Goal: Task Accomplishment & Management: Complete application form

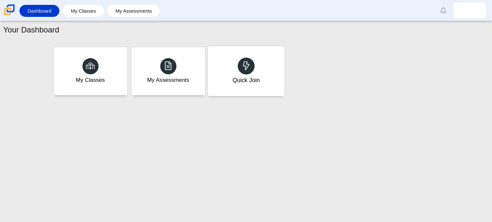
click at [222, 61] on div "Quick Join" at bounding box center [246, 71] width 77 height 50
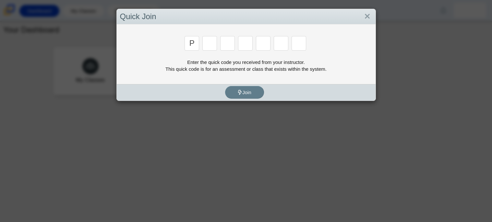
type input "p"
type input "2"
type input "p"
type input "b"
type input "t"
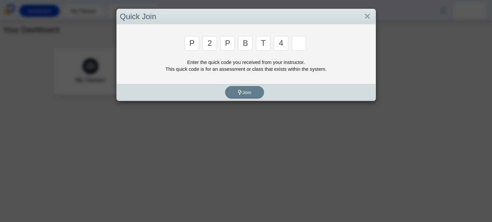
type input "4"
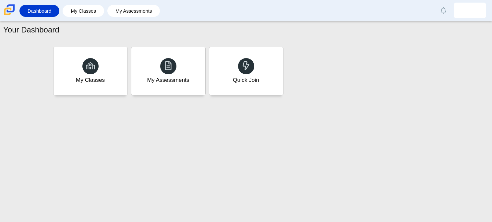
type input "9"
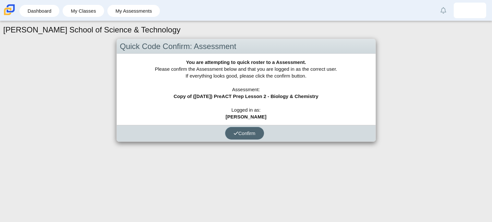
click at [238, 135] on span "Confirm" at bounding box center [245, 133] width 22 height 6
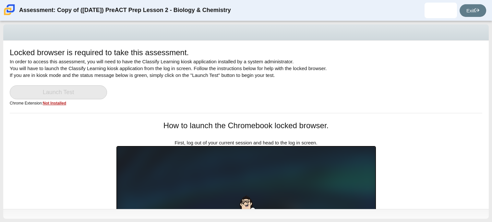
click at [88, 84] on div "Locked browser is required to take this assessment. In order to access this ass…" at bounding box center [246, 80] width 473 height 66
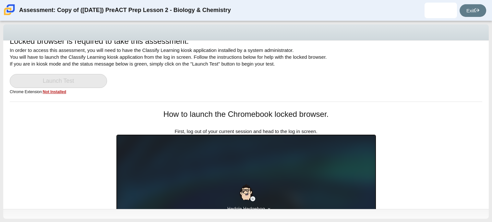
scroll to position [10, 0]
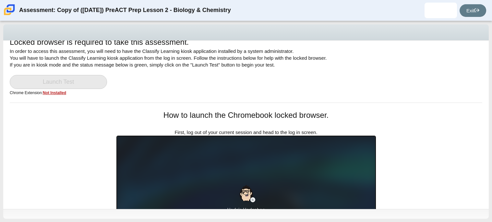
click at [59, 94] on u "Not Installed" at bounding box center [54, 93] width 23 height 5
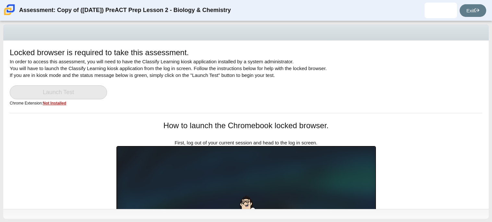
click at [102, 111] on div "Locked browser is required to take this assessment. In order to access this ass…" at bounding box center [246, 80] width 473 height 66
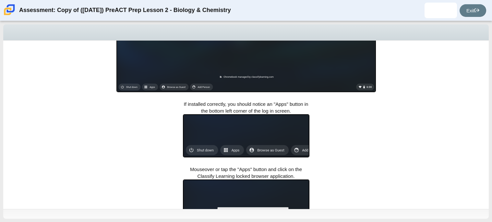
scroll to position [223, 0]
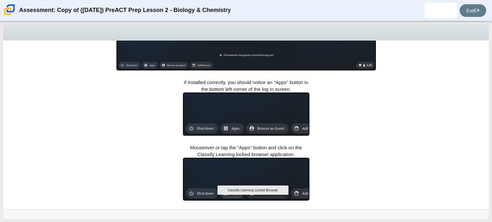
click at [97, 106] on div "Locked browser is required to take this assessment. In order to access this ass…" at bounding box center [246, 125] width 486 height 168
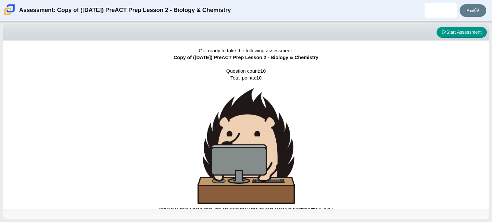
scroll to position [4, 0]
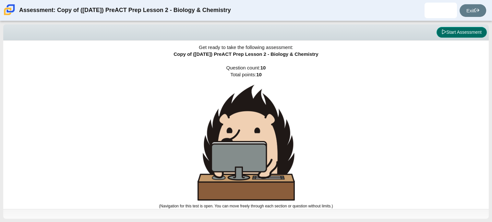
click at [460, 34] on button "Start Assessment" at bounding box center [462, 32] width 50 height 11
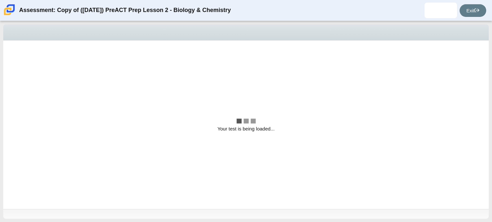
scroll to position [0, 0]
select select "88c27e0d-eae0-4ba9-ac20-9160ce6547ef"
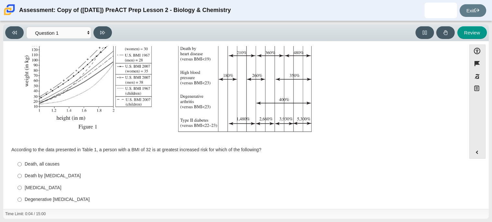
scroll to position [121, 0]
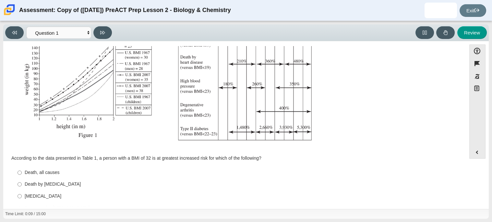
click at [34, 198] on div "Type II diabetes" at bounding box center [240, 196] width 430 height 6
click at [22, 198] on input "Type II diabetes Type II diabetes" at bounding box center [20, 196] width 4 height 12
radio input "true"
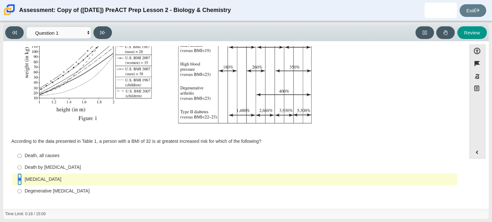
scroll to position [0, 0]
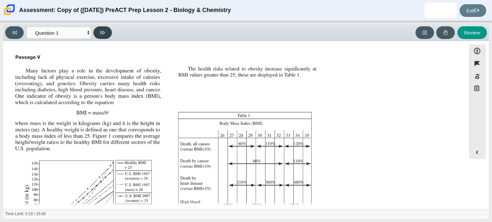
click at [103, 28] on button at bounding box center [102, 32] width 18 height 13
select select "f31ee183-ab53-48c9-9374-3a18949ab500"
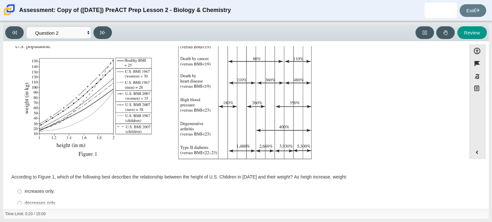
scroll to position [138, 0]
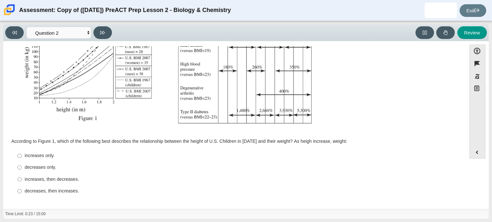
click at [42, 155] on div "increases only." at bounding box center [240, 155] width 430 height 6
click at [22, 155] on input "increases only. increases only." at bounding box center [20, 156] width 4 height 12
radio input "true"
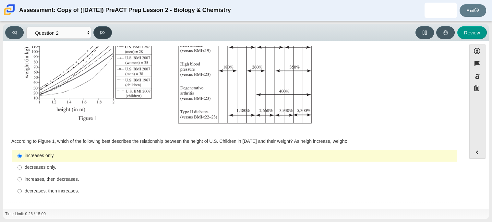
click at [102, 32] on icon at bounding box center [102, 33] width 5 height 4
select select "45e82964-709e-4180-9336-970e18221224"
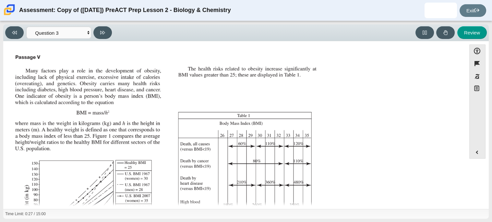
scroll to position [144, 0]
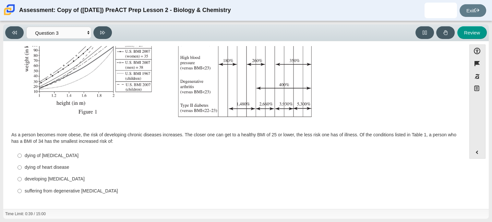
click at [50, 158] on div "dying of cancer" at bounding box center [240, 155] width 430 height 6
click at [22, 158] on input "dying of cancer dying of cancer" at bounding box center [20, 156] width 4 height 12
radio input "true"
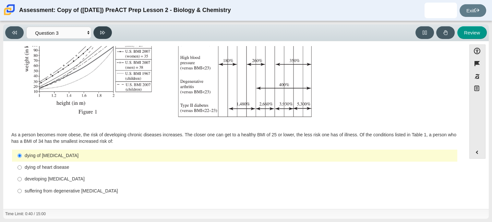
click at [103, 32] on icon at bounding box center [102, 32] width 5 height 5
select select "71dcacfe-cf8b-4cdc-be22-b82c8aec5da2"
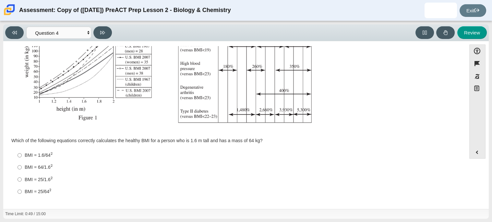
scroll to position [139, 0]
click at [42, 170] on div "BMI = 64/1.6 2" at bounding box center [240, 167] width 430 height 7
click at [22, 170] on input "BMI = 64/1.6 2 BMI = 64/1.62" at bounding box center [20, 167] width 4 height 12
radio input "true"
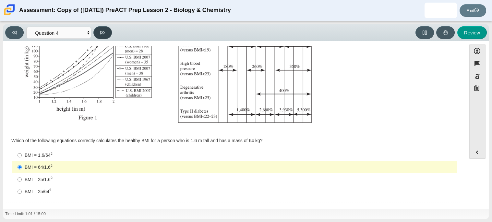
click at [107, 32] on button at bounding box center [102, 32] width 18 height 13
select select "c6558c8b-086a-4b4c-b582-9428309971ba"
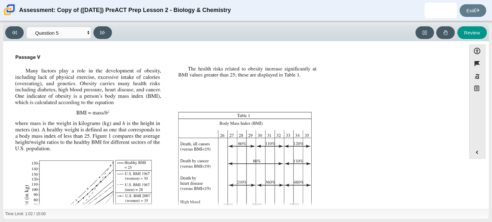
scroll to position [138, 0]
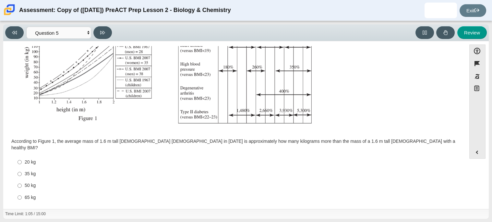
click at [29, 171] on div "35 kg" at bounding box center [240, 174] width 430 height 6
click at [22, 169] on input "35 kg 35 kg" at bounding box center [20, 174] width 4 height 12
radio input "true"
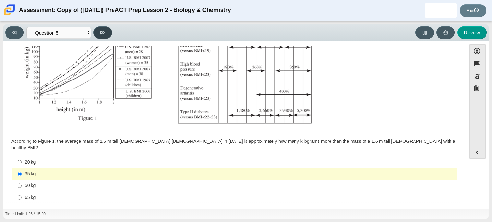
click at [104, 35] on button at bounding box center [102, 32] width 18 height 13
select select "74d98ab6-2529-481e-9250-4e9263ec31cd"
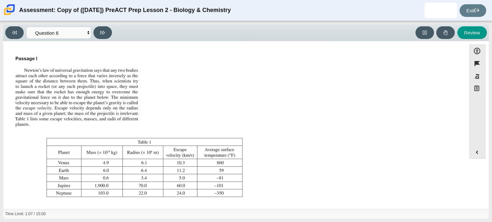
scroll to position [74, 0]
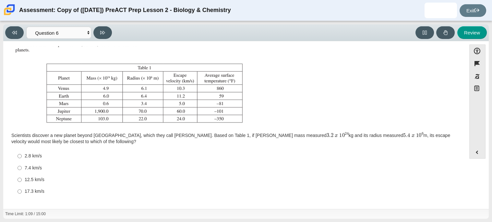
click at [112, 64] on img "Assessment items" at bounding box center [128, 52] width 233 height 148
click at [301, 154] on div "2.8 km/s" at bounding box center [240, 156] width 430 height 6
click at [22, 154] on input "2.8 km/s 2.8 km/s" at bounding box center [20, 156] width 4 height 12
radio input "true"
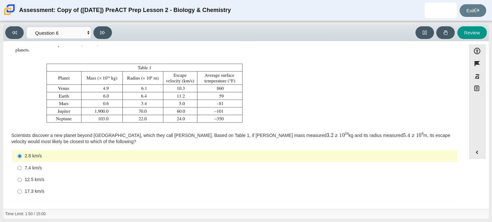
click at [303, 161] on label "2.8 km/s 2.8 km/s" at bounding box center [235, 156] width 444 height 12
click at [22, 161] on input "2.8 km/s 2.8 km/s" at bounding box center [20, 156] width 4 height 12
click at [96, 32] on button at bounding box center [102, 32] width 18 height 13
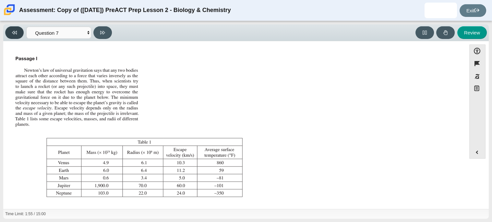
click at [16, 30] on icon at bounding box center [14, 32] width 5 height 5
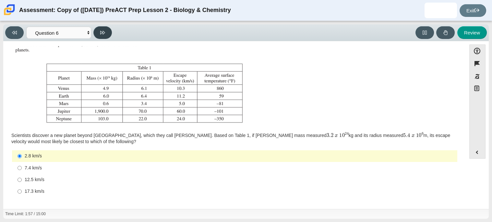
click at [103, 34] on icon at bounding box center [102, 32] width 5 height 5
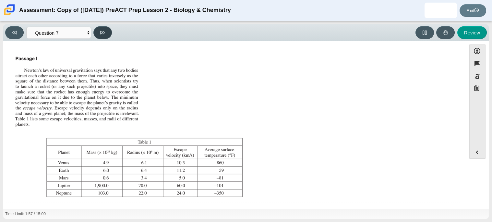
click at [103, 34] on icon at bounding box center [102, 32] width 5 height 5
click at [18, 36] on button at bounding box center [14, 32] width 18 height 13
click at [484, 30] on button "Review" at bounding box center [472, 32] width 30 height 13
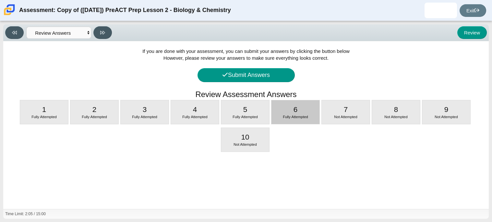
click at [305, 117] on span "Fully Attempted" at bounding box center [295, 117] width 25 height 4
select select "74d98ab6-2529-481e-9250-4e9263ec31cd"
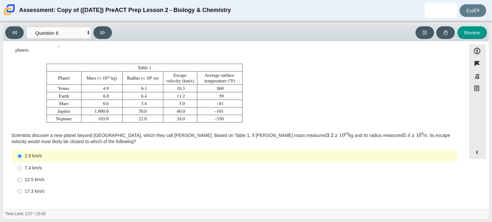
click at [208, 117] on img "Assessment items" at bounding box center [128, 52] width 233 height 148
click at [60, 168] on div "7.4 km/s" at bounding box center [240, 168] width 430 height 6
click at [22, 168] on input "7.4 km/s 7.4 km/s" at bounding box center [20, 168] width 4 height 12
radio input "true"
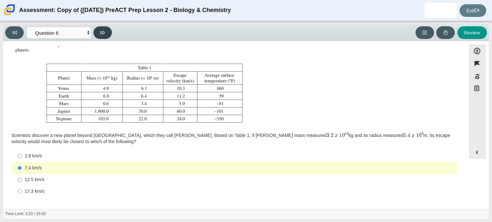
click at [102, 34] on icon at bounding box center [102, 32] width 5 height 5
select select "31694628-7769-4744-9964-d3ed6115c03c"
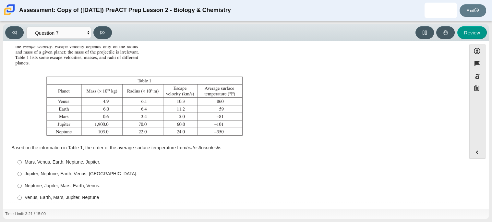
scroll to position [62, 0]
click at [271, 95] on div "Assessment items" at bounding box center [234, 64] width 445 height 148
click at [50, 195] on div "Venus, Earth, Mars, Jupiter, Neptune" at bounding box center [240, 197] width 430 height 6
click at [22, 195] on input "Venus, Earth, Mars, Jupiter, Neptune Venus, Earth, Mars, Jupiter, Neptune" at bounding box center [20, 197] width 4 height 12
radio input "true"
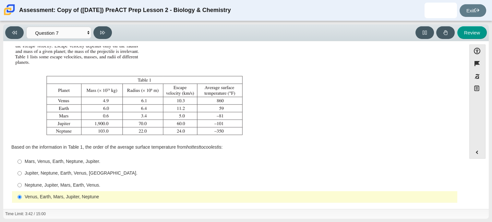
click at [127, 202] on div "Feature Question According to the data presented in Table 1, a person with a BM…" at bounding box center [234, 126] width 456 height 160
click at [103, 34] on icon at bounding box center [102, 32] width 5 height 5
select select "02960795-9514-4c41-985f-77b6951c8514"
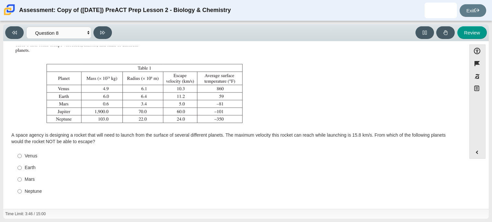
scroll to position [73, 0]
click at [174, 99] on img "Assessment items" at bounding box center [128, 53] width 233 height 148
click at [40, 192] on div "Neptune" at bounding box center [240, 192] width 430 height 6
click at [22, 192] on input "Neptune Neptune" at bounding box center [20, 192] width 4 height 12
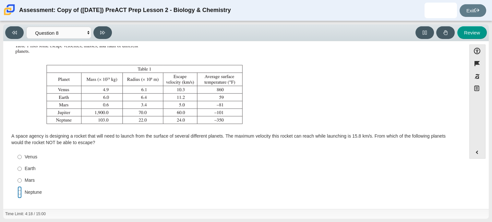
radio input "true"
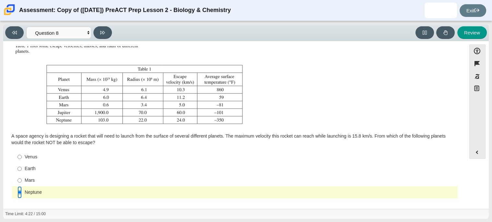
scroll to position [74, 0]
click at [101, 30] on icon at bounding box center [102, 32] width 5 height 5
select select "ef19177f-9eb9-441f-a0b9-65cd4e602bb5"
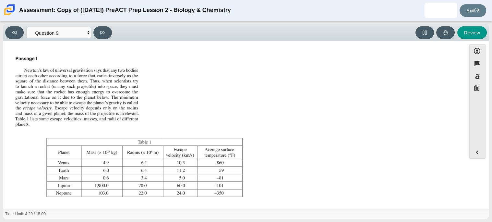
scroll to position [68, 0]
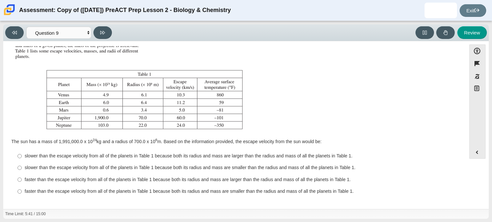
click at [306, 158] on div "slower than the escape velocity from all of the planets in Table 1 because both…" at bounding box center [240, 156] width 430 height 6
click at [22, 158] on input "slower than the escape velocity from all of the planets in Table 1 because both…" at bounding box center [20, 156] width 4 height 12
radio input "true"
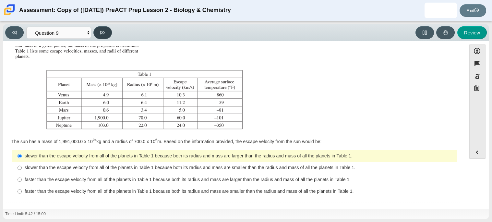
click at [109, 37] on button at bounding box center [102, 32] width 18 height 13
select select "b9bf8baa-c570-4e7d-b5c0-da6c71b27e9c"
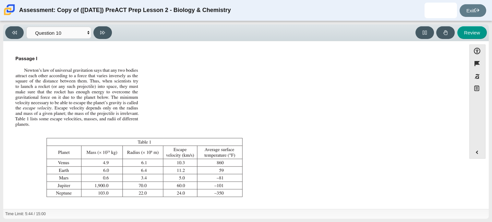
scroll to position [74, 0]
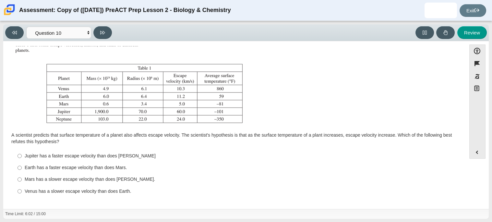
click at [134, 153] on div "Jupiter has a faster escape velocity than does Neptune" at bounding box center [240, 156] width 430 height 6
click at [22, 153] on input "Jupiter has a faster escape velocity than does Neptune Jupiter has a faster esc…" at bounding box center [20, 156] width 4 height 12
radio input "true"
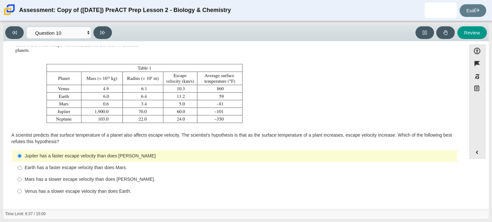
click at [113, 167] on div "Earth has a faster escape velocity than does Mars." at bounding box center [240, 167] width 430 height 6
click at [22, 167] on input "Earth has a faster escape velocity than does Mars. Earth has a faster escape ve…" at bounding box center [20, 168] width 4 height 12
radio input "true"
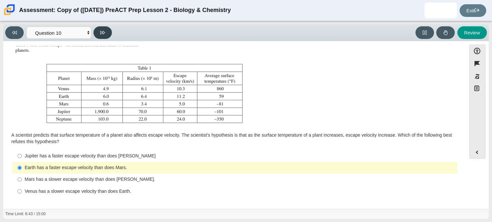
click at [104, 35] on button at bounding box center [102, 32] width 18 height 13
select select "review"
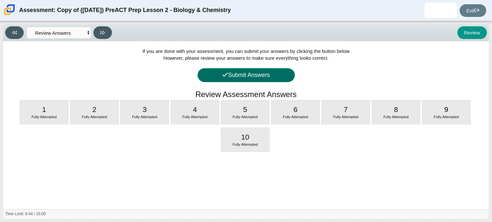
click at [278, 76] on button "Submit Answers" at bounding box center [246, 75] width 97 height 14
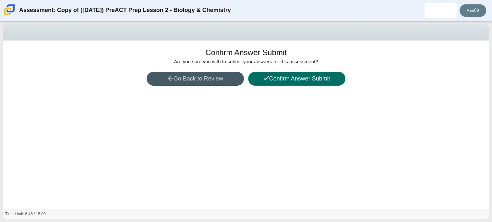
click at [279, 80] on button "Confirm Answer Submit" at bounding box center [296, 79] width 97 height 14
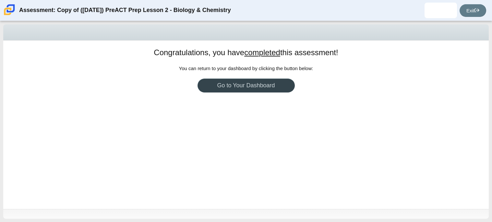
click at [266, 82] on link "Go to Your Dashboard" at bounding box center [246, 86] width 97 height 14
